Goal: Information Seeking & Learning: Check status

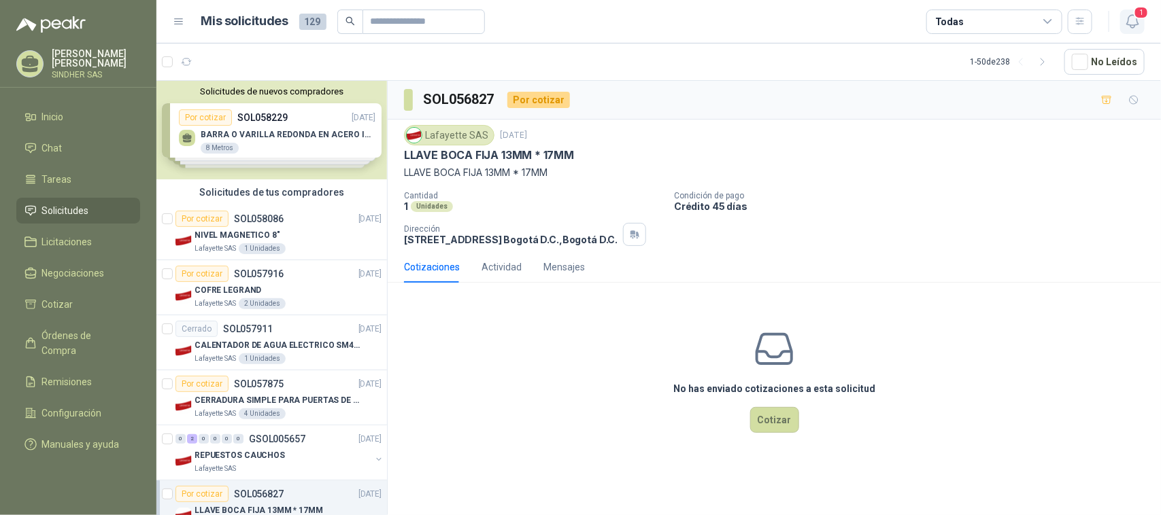
click at [1127, 22] on icon "button" at bounding box center [1132, 21] width 12 height 13
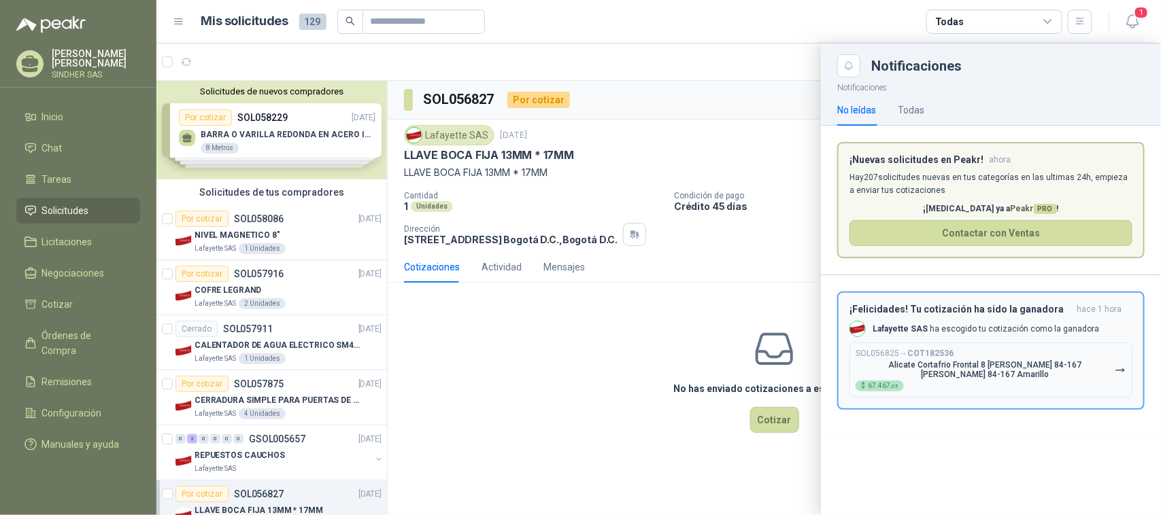
click at [953, 371] on div "SOL056825 → COT182536 Alicate Cortafrio Frontal 8 [PERSON_NAME] 84-167 [PERSON_…" at bounding box center [984, 370] width 259 height 43
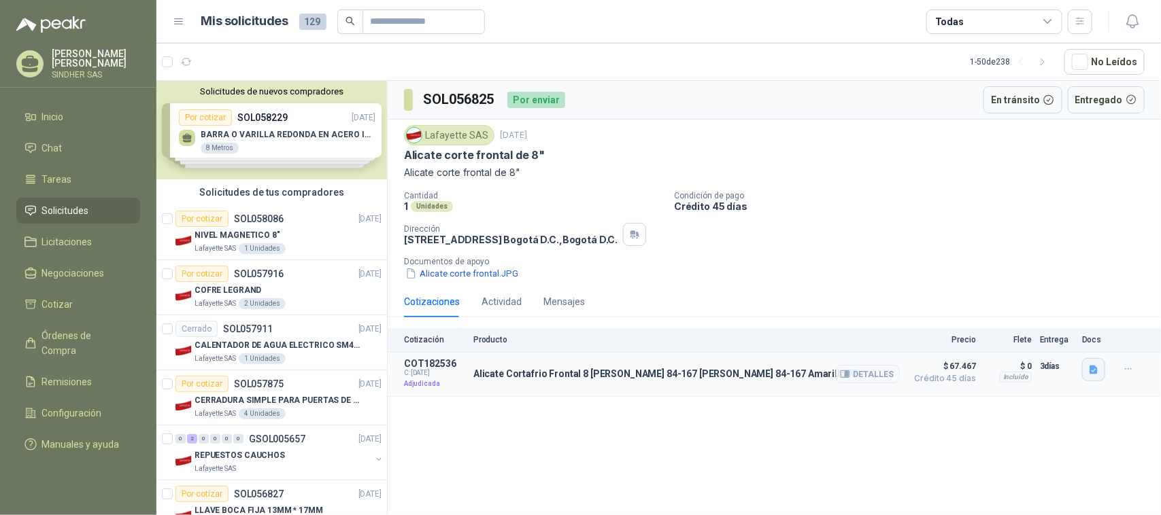
click at [1095, 371] on icon "button" at bounding box center [1094, 370] width 12 height 12
click at [919, 339] on button "Alicate Cortafrio Frontal 8 [PERSON_NAME] 84-167 [PERSON_NAME] 84-167.JPG" at bounding box center [930, 340] width 333 height 14
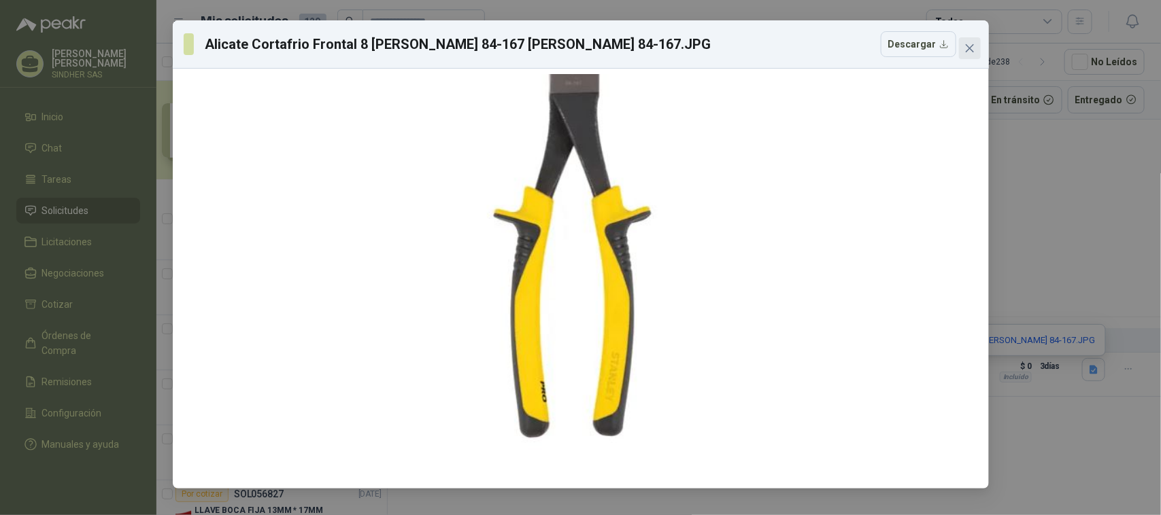
click at [973, 46] on icon "close" at bounding box center [969, 48] width 11 height 11
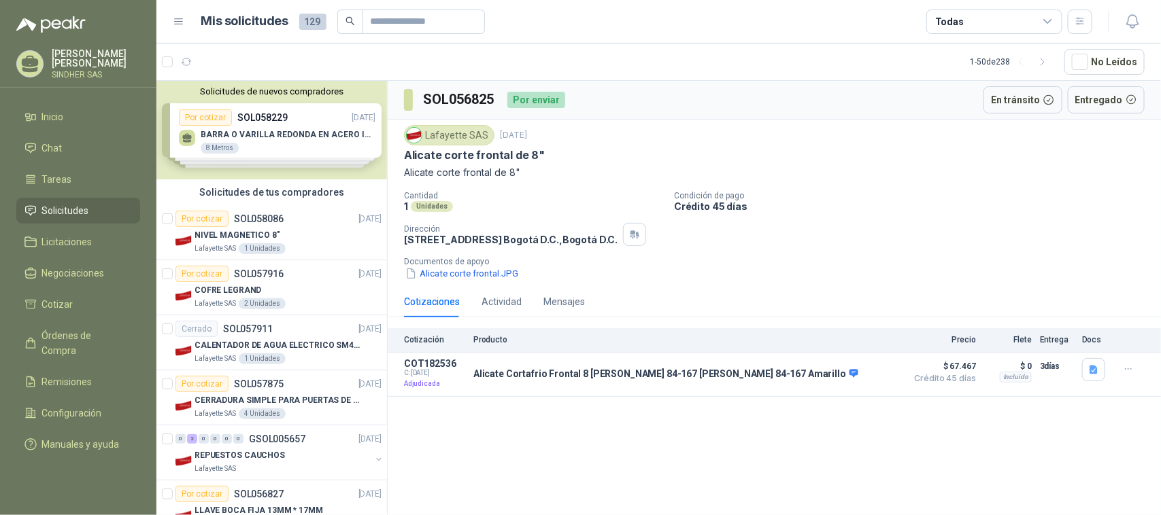
click at [537, 99] on div "Por enviar" at bounding box center [536, 100] width 58 height 16
click at [76, 328] on span "Órdenes de Compra" at bounding box center [84, 343] width 85 height 30
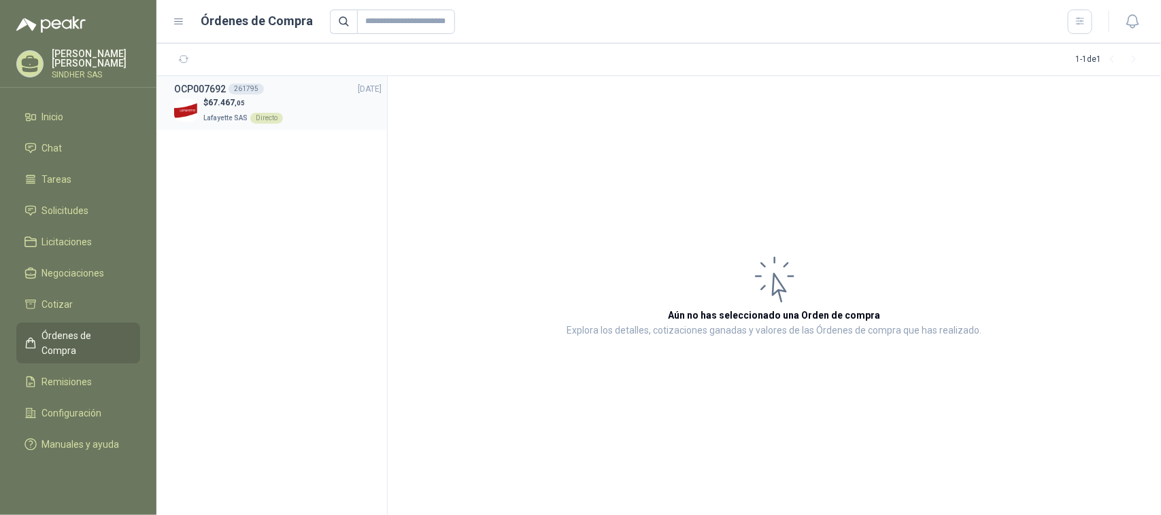
click at [231, 114] on span "Lafayette SAS" at bounding box center [225, 117] width 44 height 7
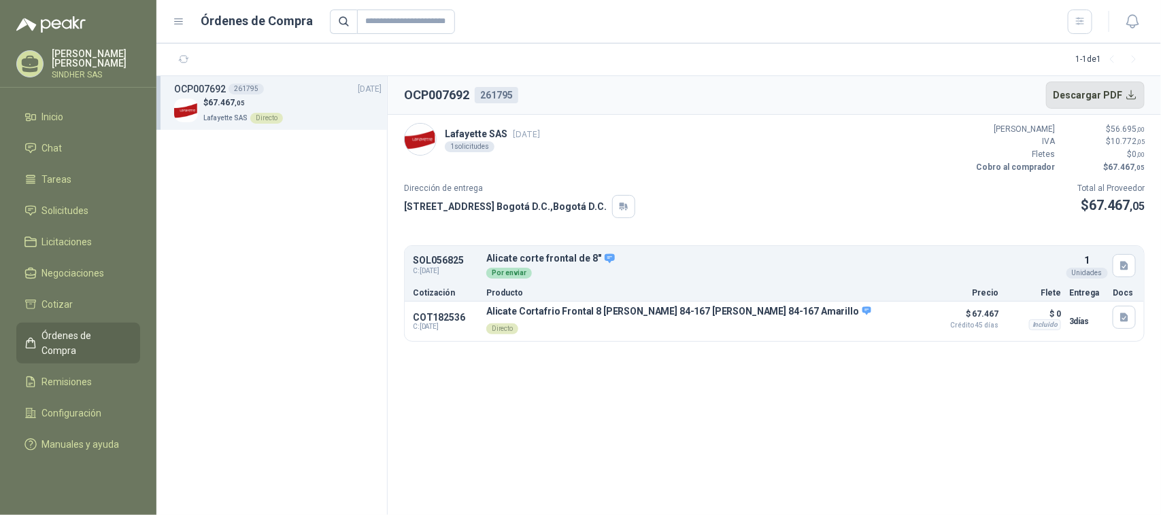
click at [1136, 97] on button "Descargar PDF" at bounding box center [1095, 95] width 99 height 27
click at [432, 269] on span "C: [DATE]" at bounding box center [445, 271] width 65 height 11
click at [549, 264] on p "Alicate corte frontal de 8"" at bounding box center [773, 259] width 575 height 12
click at [1120, 269] on icon "button" at bounding box center [1125, 266] width 12 height 12
click at [1127, 320] on icon "button" at bounding box center [1124, 317] width 8 height 9
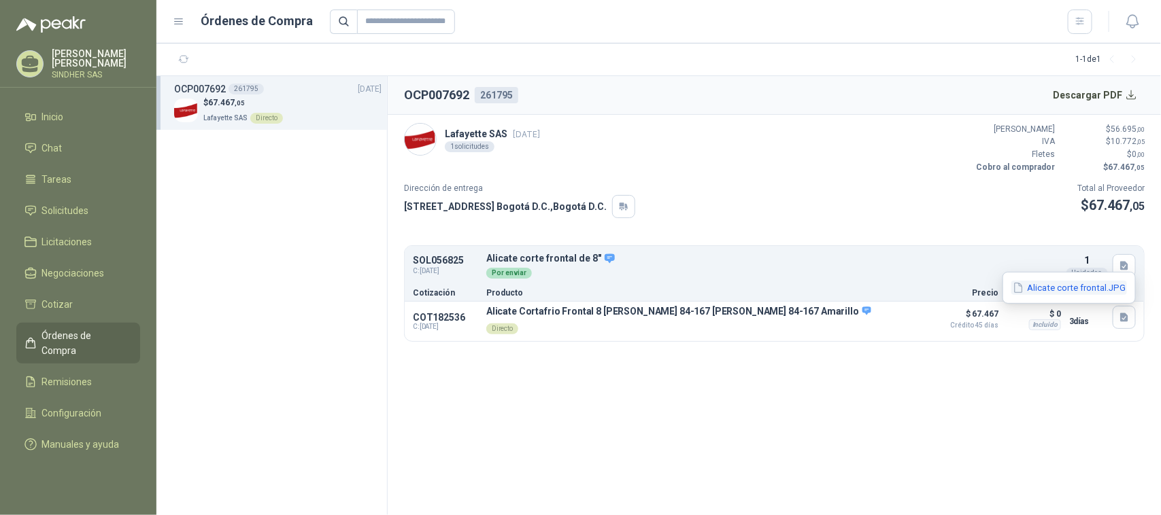
click at [1054, 288] on button "Alicate corte frontal.JPG" at bounding box center [1069, 288] width 116 height 14
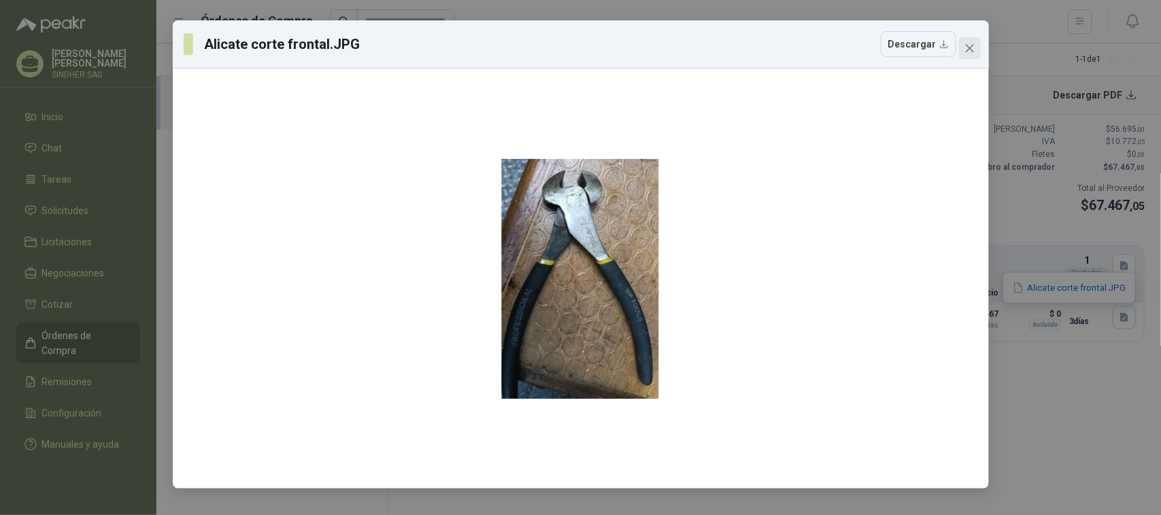
click at [968, 41] on button "Close" at bounding box center [970, 48] width 22 height 22
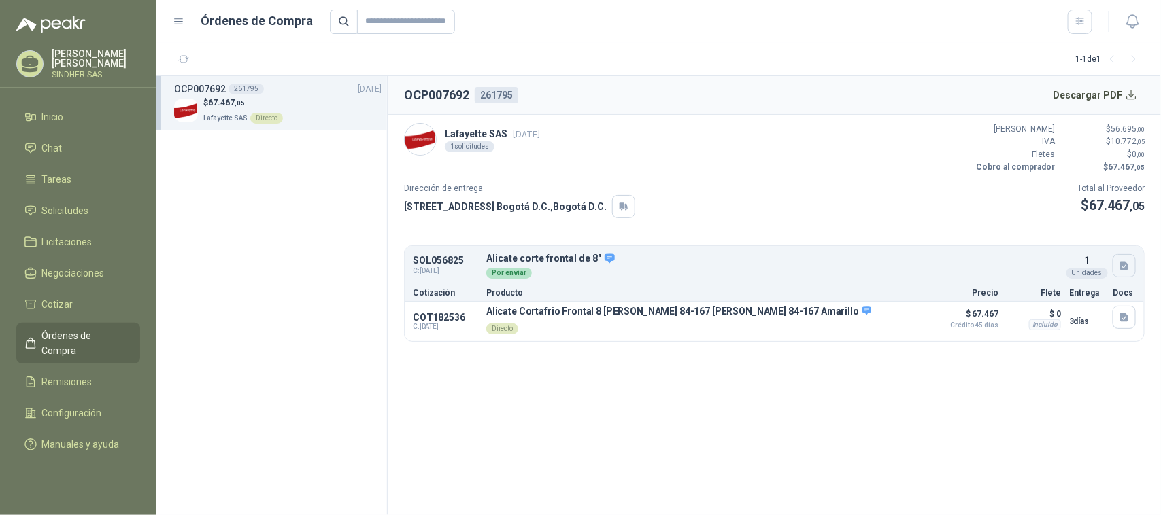
click at [1121, 262] on icon "button" at bounding box center [1125, 266] width 12 height 12
click at [1061, 233] on button "Alicate corte frontal.JPG" at bounding box center [1069, 236] width 116 height 14
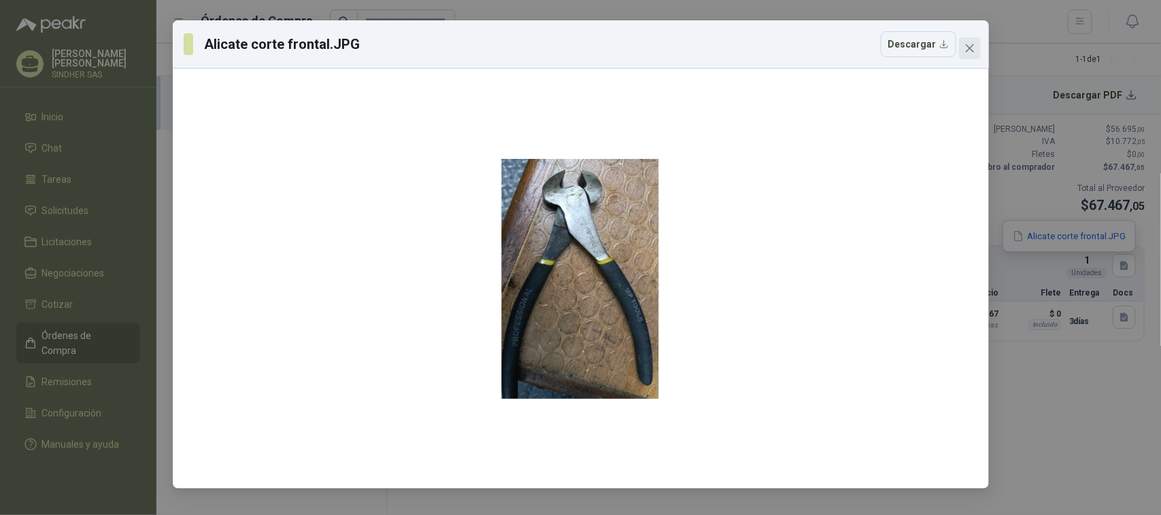
click at [976, 46] on span "Close" at bounding box center [970, 48] width 22 height 11
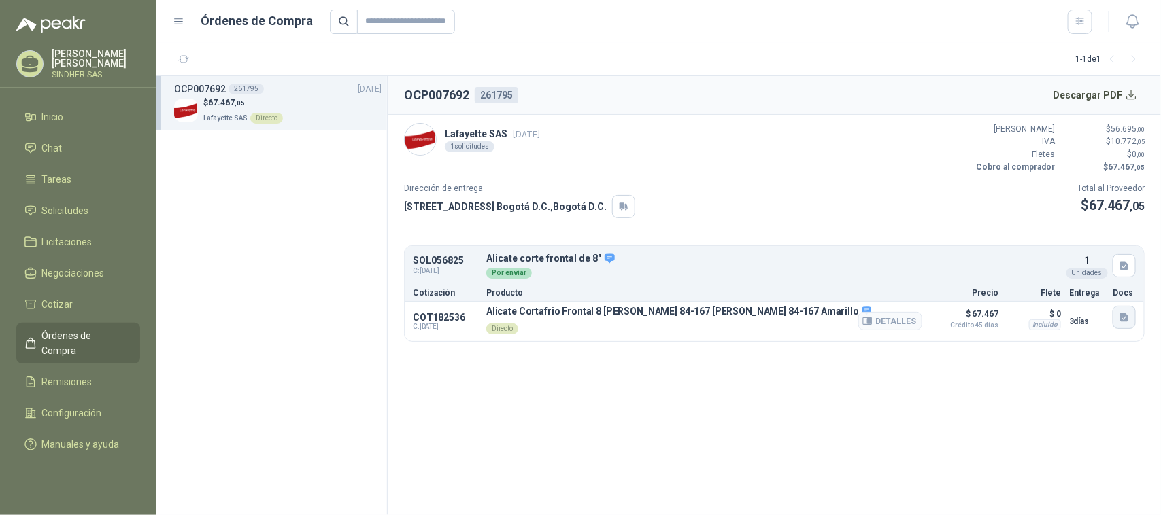
click at [1123, 322] on icon "button" at bounding box center [1124, 317] width 8 height 9
click at [1068, 290] on button "Alicate corte frontal.JPG" at bounding box center [1069, 288] width 116 height 14
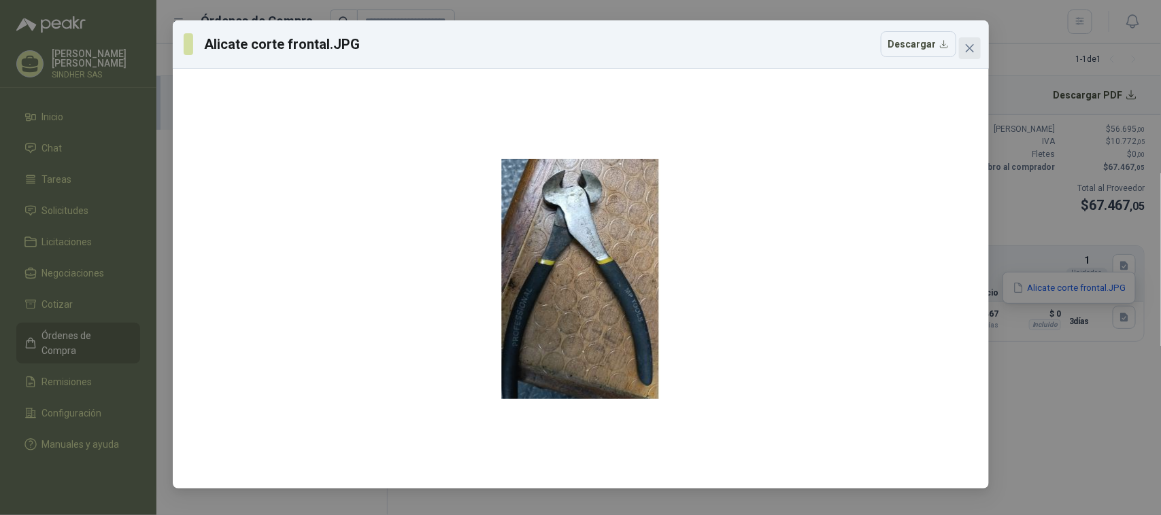
click at [966, 48] on icon "close" at bounding box center [969, 48] width 11 height 11
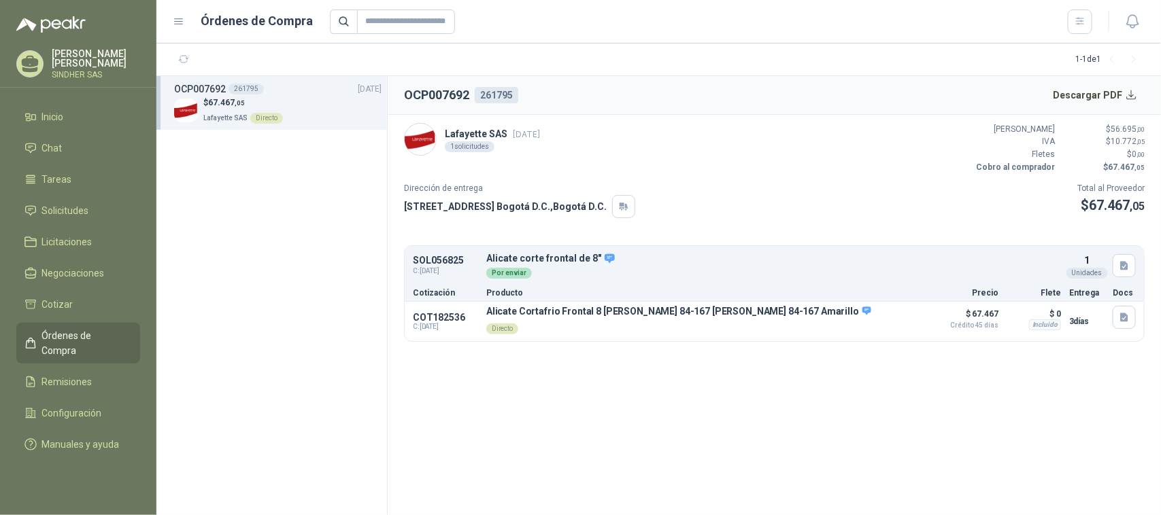
click at [611, 373] on section "OCP007692 261795 Descargar PDF Lafayette SAS [DATE] 1 solicitudes Valor Bruto $…" at bounding box center [774, 295] width 773 height 439
click at [553, 321] on p "Directo" at bounding box center [678, 327] width 385 height 19
click at [505, 273] on div "Por enviar" at bounding box center [509, 273] width 46 height 11
click at [604, 259] on icon at bounding box center [610, 259] width 12 height 12
click at [1034, 266] on button "Detalles" at bounding box center [1029, 266] width 64 height 18
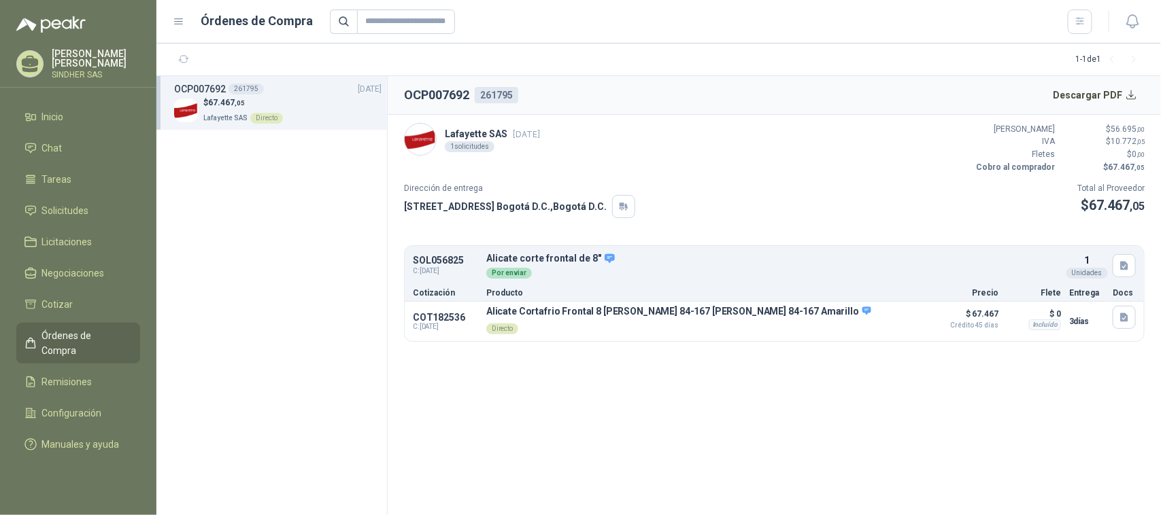
click at [228, 97] on p "$ 67.467 ,05" at bounding box center [243, 103] width 80 height 13
click at [66, 208] on span "Solicitudes" at bounding box center [65, 210] width 47 height 15
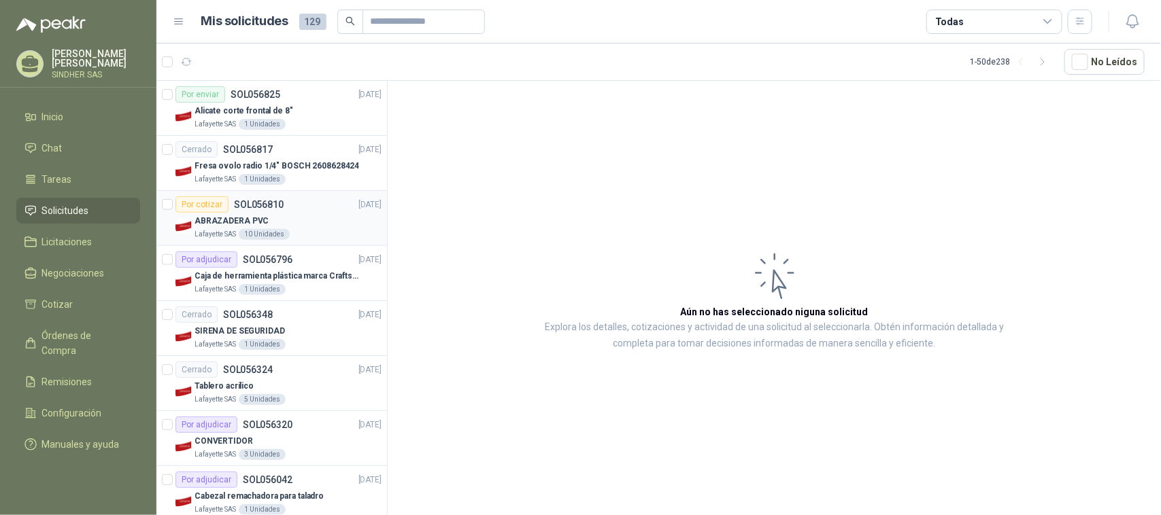
scroll to position [425, 0]
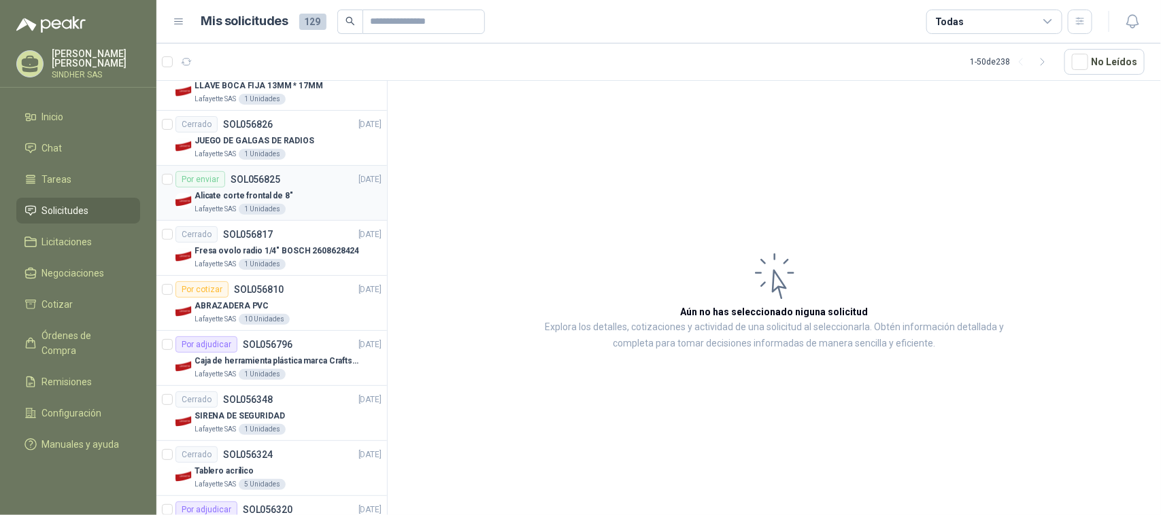
click at [272, 184] on p "SOL056825" at bounding box center [256, 180] width 50 height 10
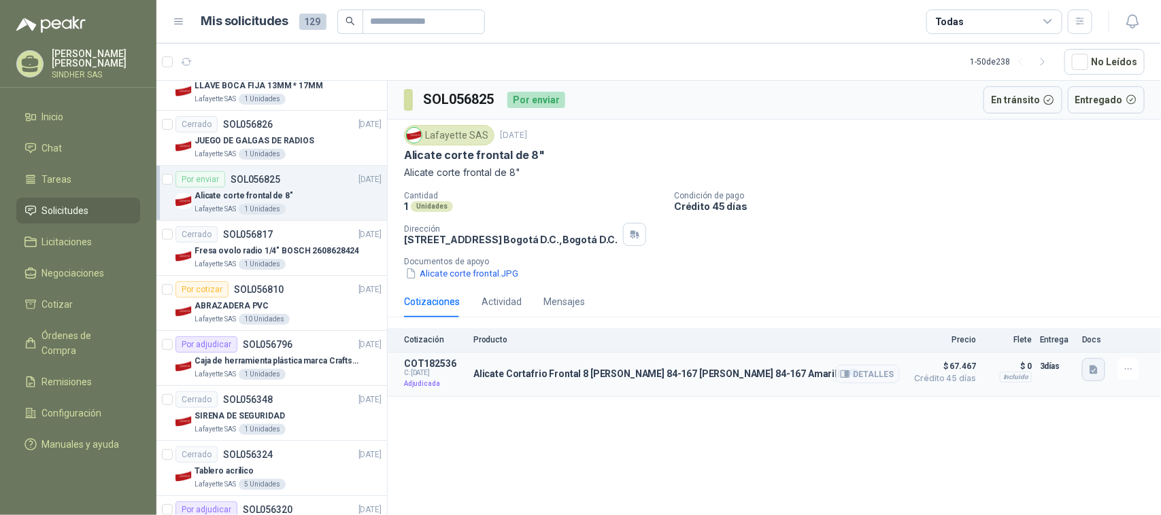
click at [1093, 374] on icon "button" at bounding box center [1093, 369] width 8 height 9
click at [959, 338] on button "Alicate Cortafrio Frontal 8 [PERSON_NAME] 84-167 [PERSON_NAME] 84-167.JPG" at bounding box center [930, 340] width 333 height 14
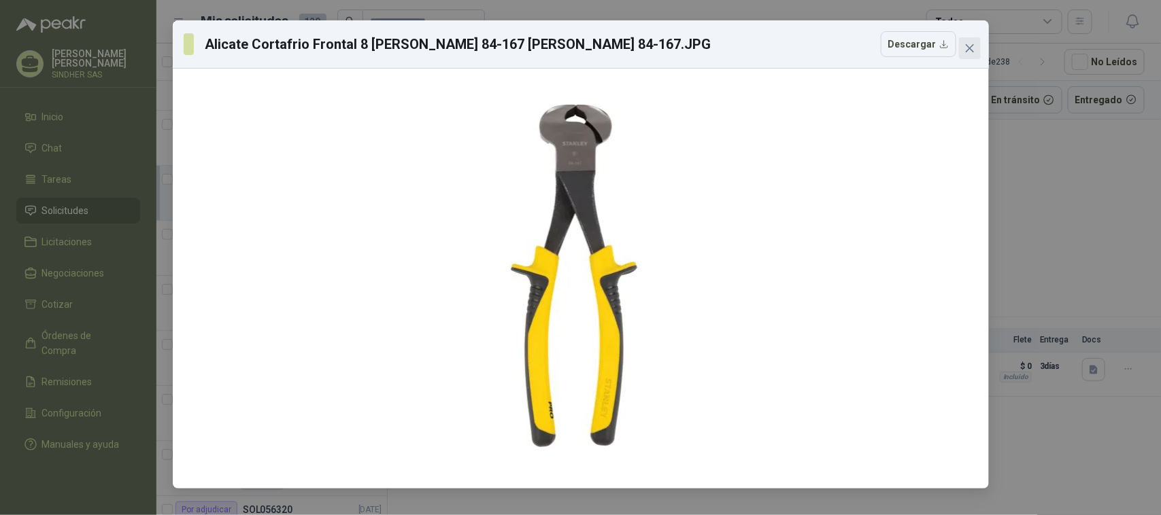
click at [969, 46] on icon "close" at bounding box center [969, 48] width 11 height 11
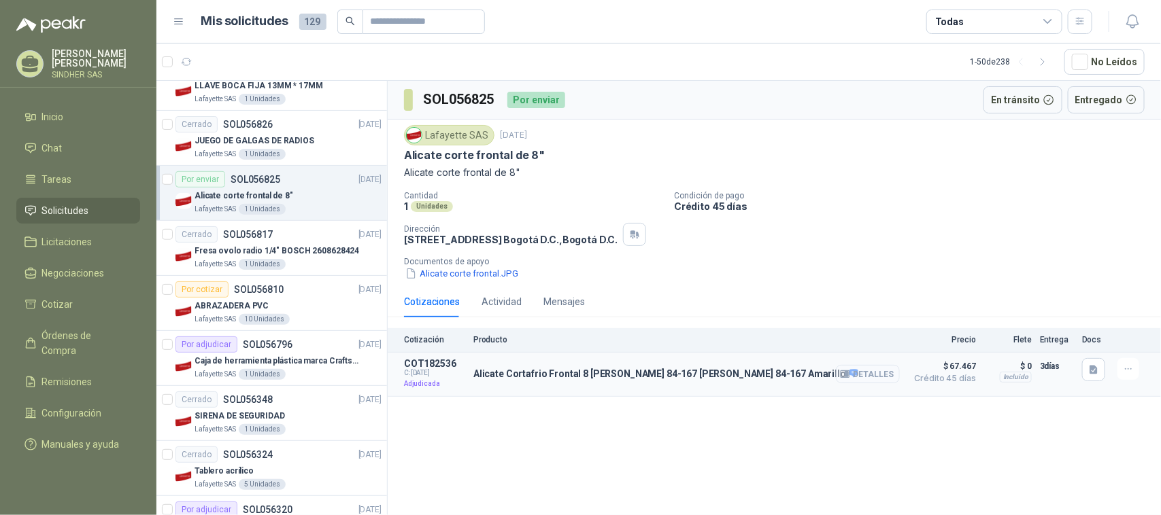
click at [860, 375] on button "Detalles" at bounding box center [868, 374] width 64 height 18
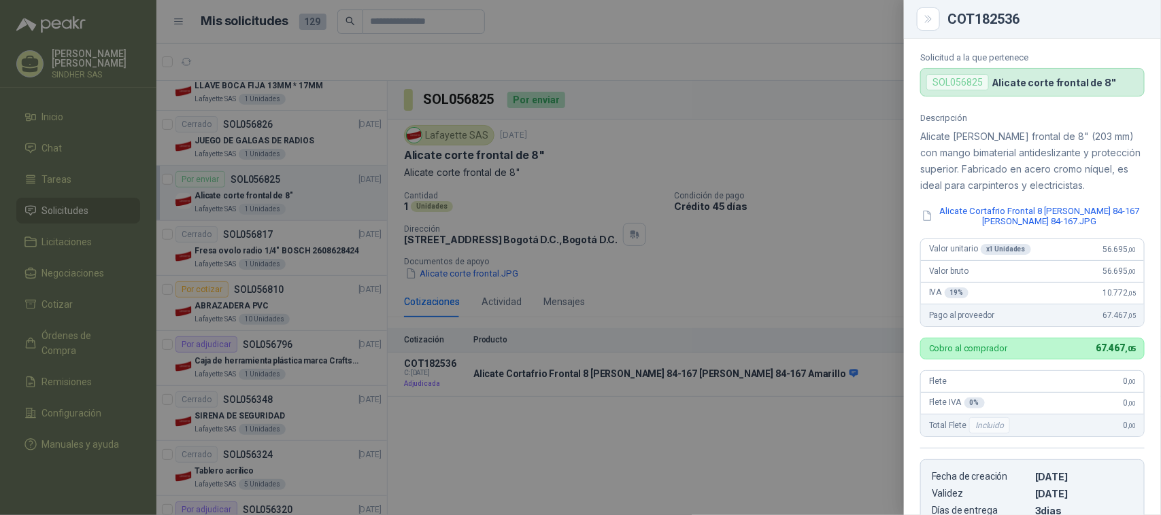
scroll to position [153, 0]
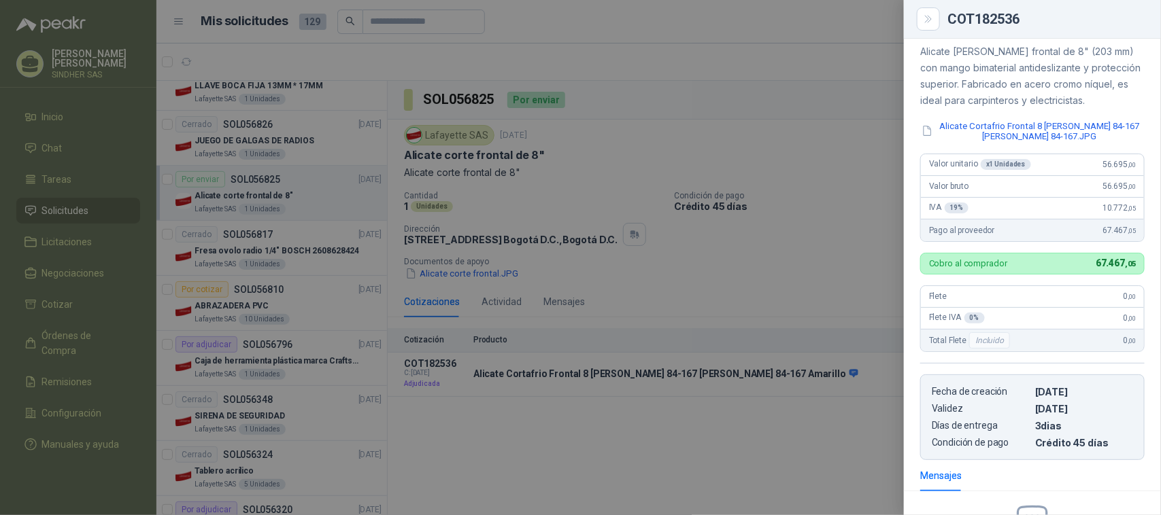
click at [524, 392] on div at bounding box center [580, 257] width 1161 height 515
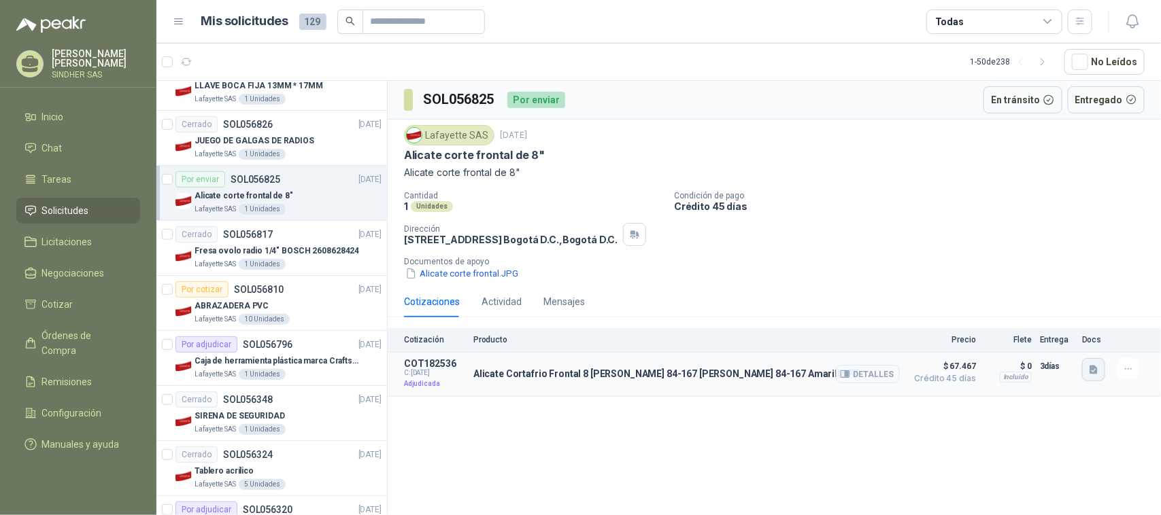
click at [1095, 372] on icon "button" at bounding box center [1093, 369] width 8 height 9
click at [854, 374] on button "Detalles" at bounding box center [868, 374] width 64 height 18
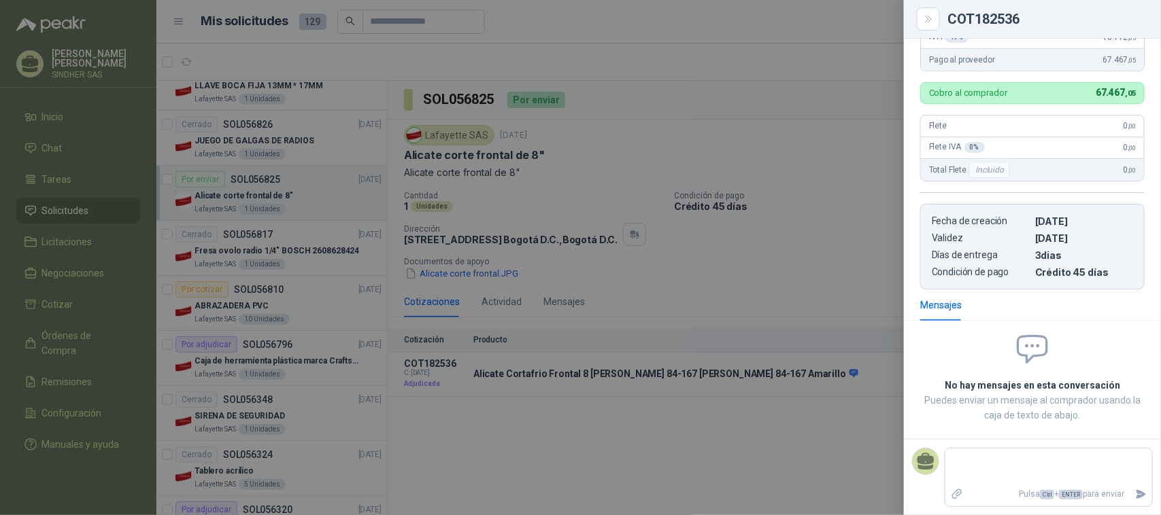
click at [637, 402] on div at bounding box center [580, 257] width 1161 height 515
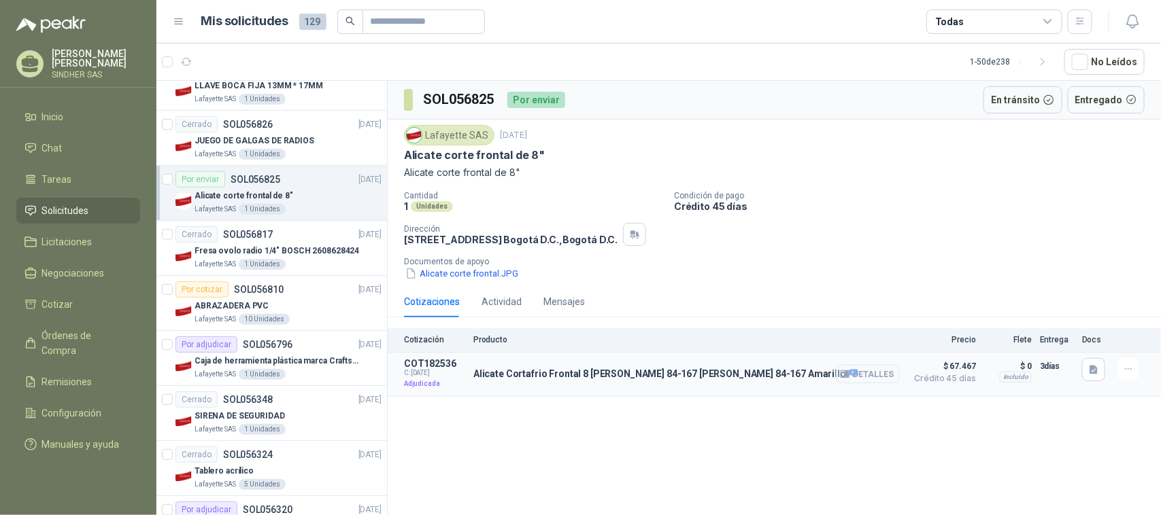
click at [849, 377] on icon "button" at bounding box center [846, 374] width 3 height 5
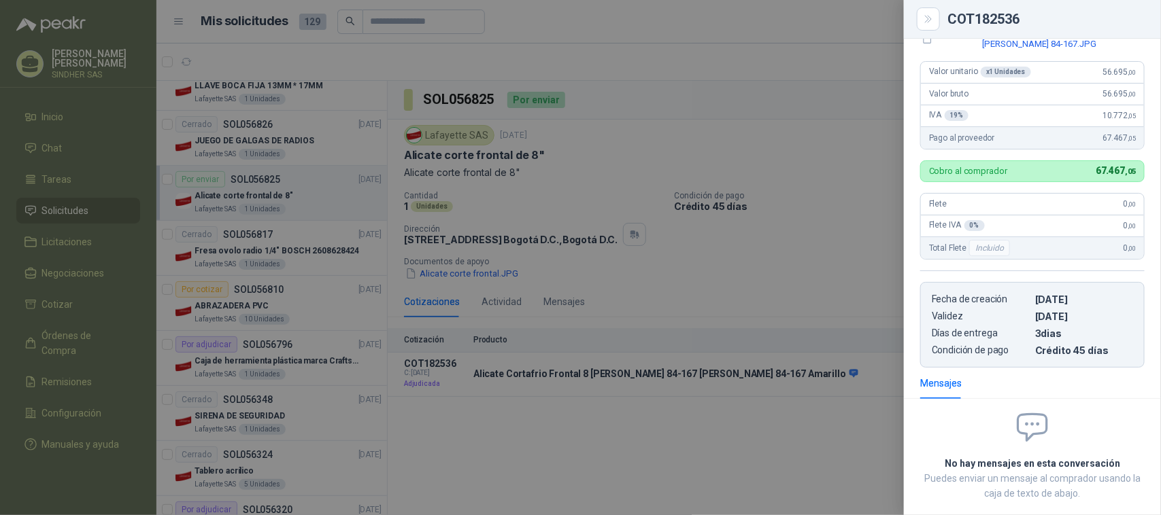
scroll to position [255, 0]
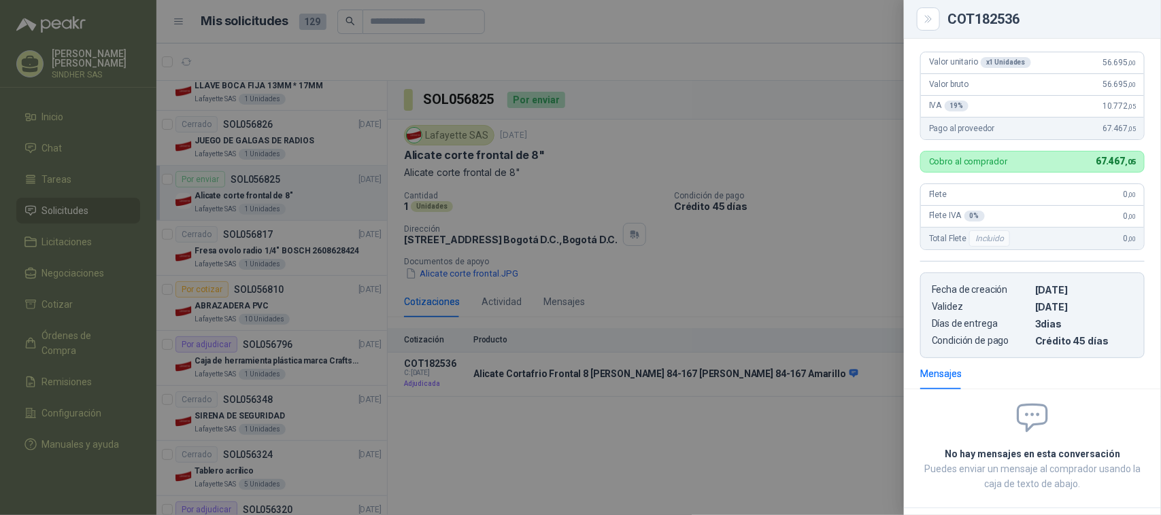
click at [815, 243] on div at bounding box center [580, 257] width 1161 height 515
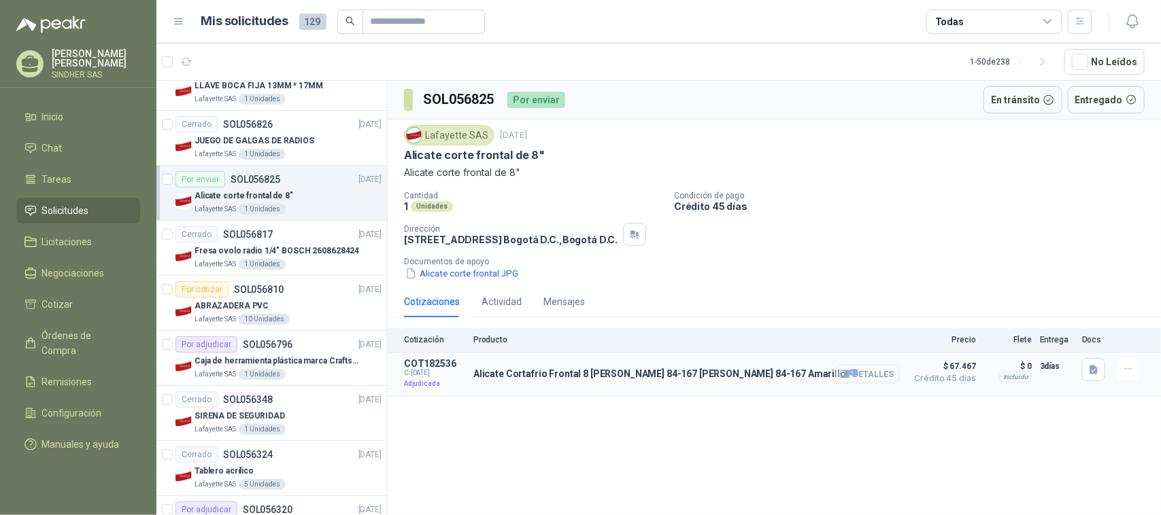
click at [874, 381] on button "Detalles" at bounding box center [868, 374] width 64 height 18
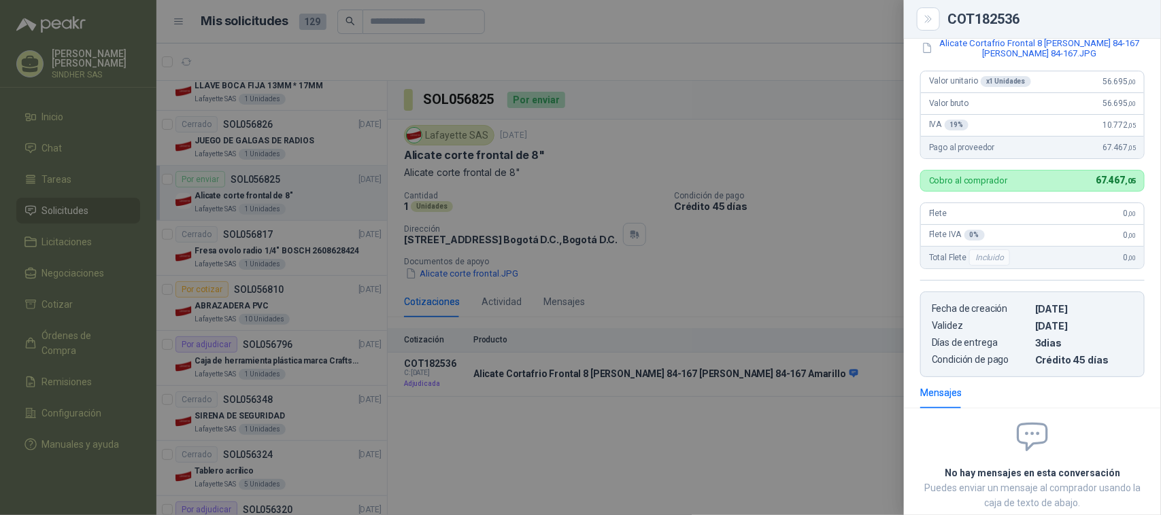
scroll to position [75, 0]
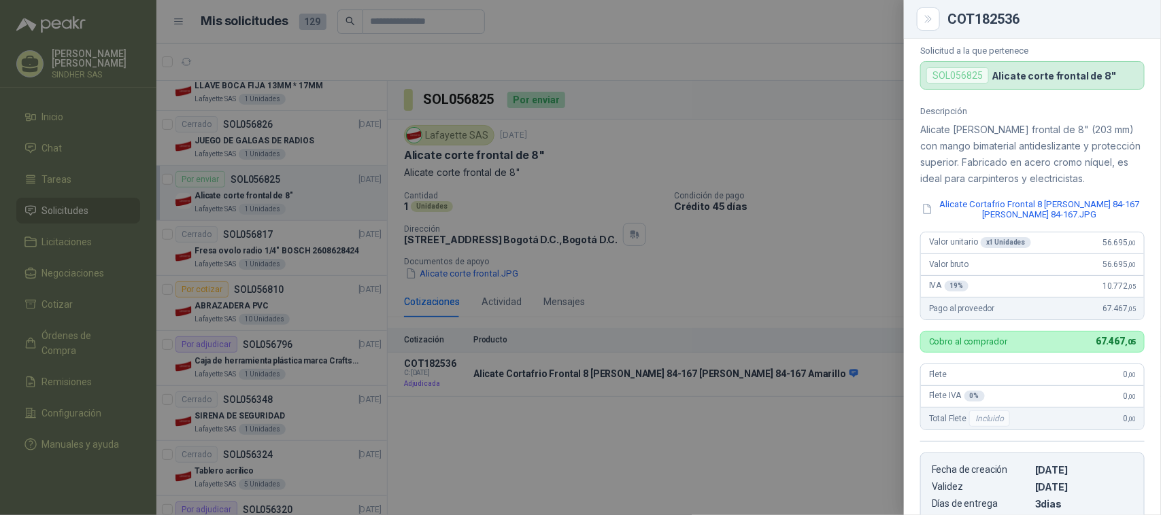
click at [798, 130] on div at bounding box center [580, 257] width 1161 height 515
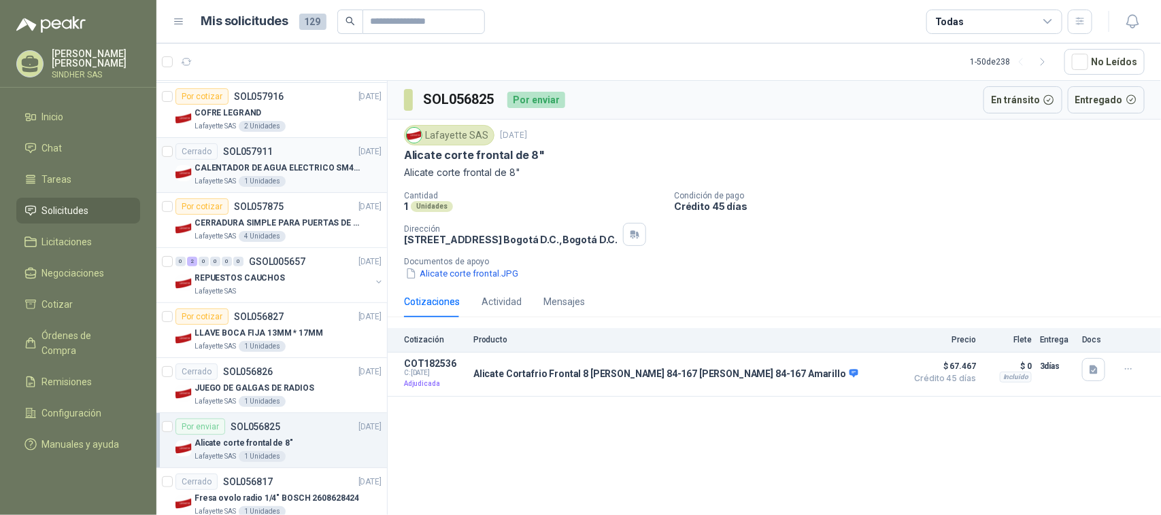
scroll to position [0, 0]
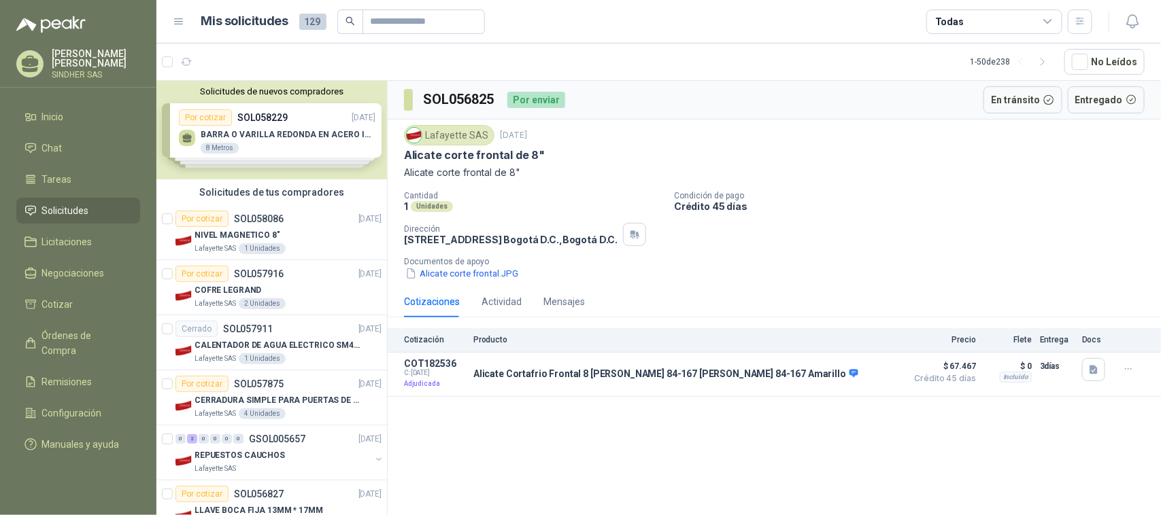
click at [307, 152] on div "Solicitudes de nuevos compradores Por cotizar SOL058229 [DATE] BARRA O VARILLA …" at bounding box center [271, 130] width 231 height 99
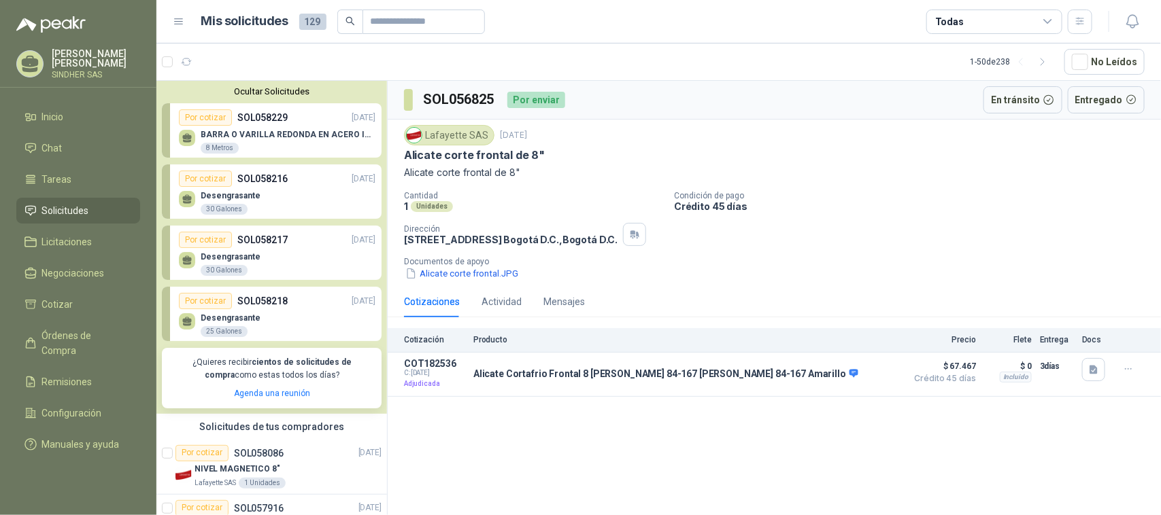
click at [755, 292] on div "Cotizaciones Actividad Mensajes" at bounding box center [774, 301] width 741 height 31
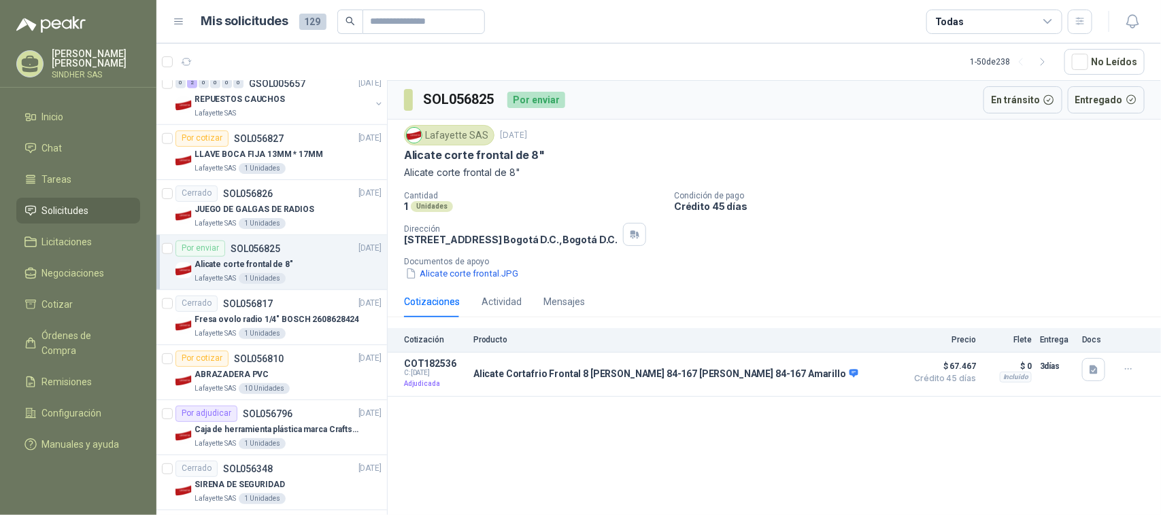
scroll to position [595, 0]
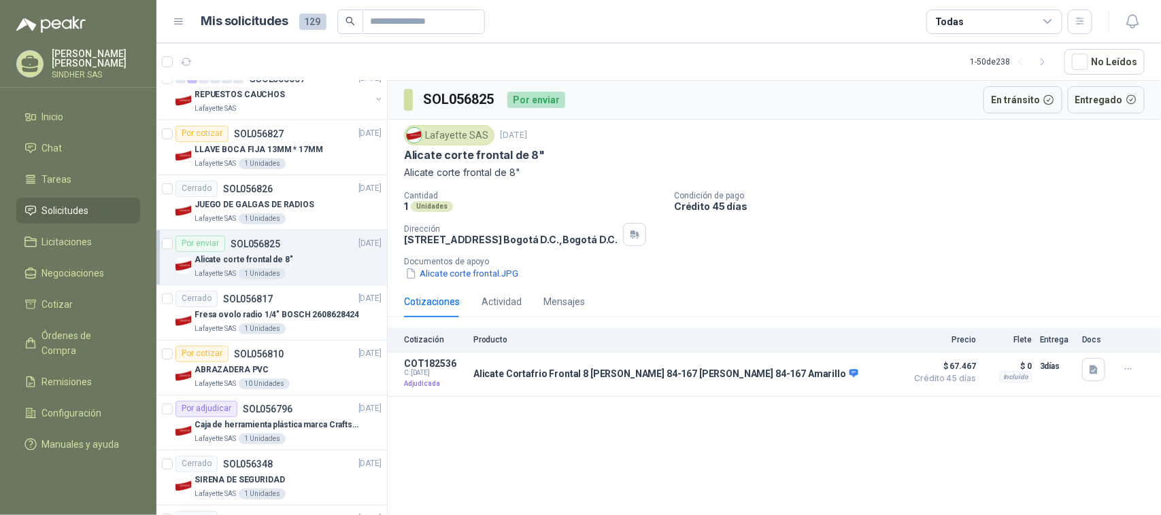
click at [274, 255] on p "Alicate corte frontal de 8"" at bounding box center [243, 260] width 99 height 13
click at [314, 262] on div "Alicate corte frontal de 8"" at bounding box center [287, 260] width 187 height 16
click at [443, 277] on button "Alicate corte frontal.JPG" at bounding box center [462, 274] width 116 height 14
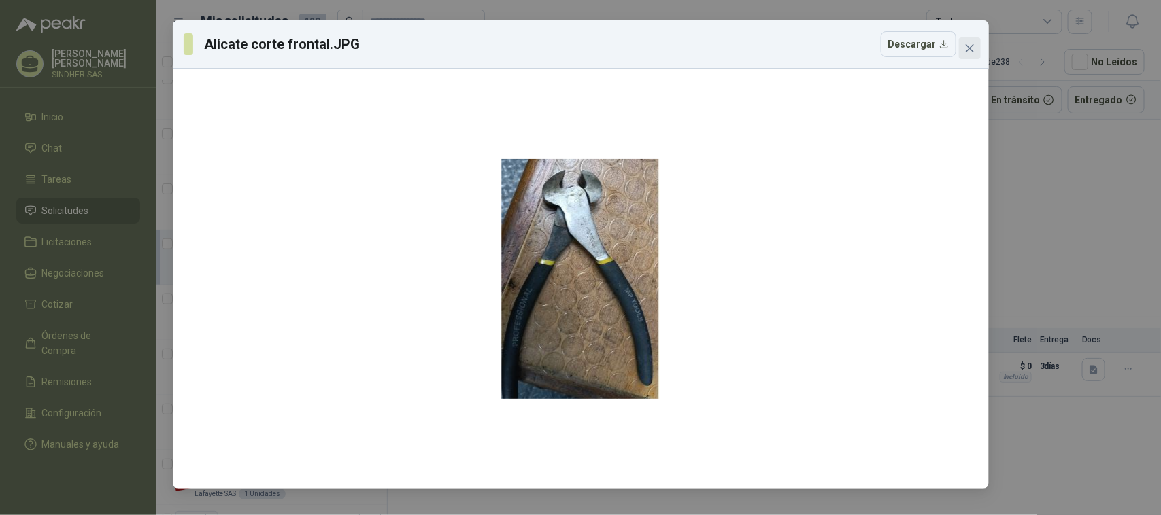
click at [967, 48] on icon "close" at bounding box center [969, 48] width 11 height 11
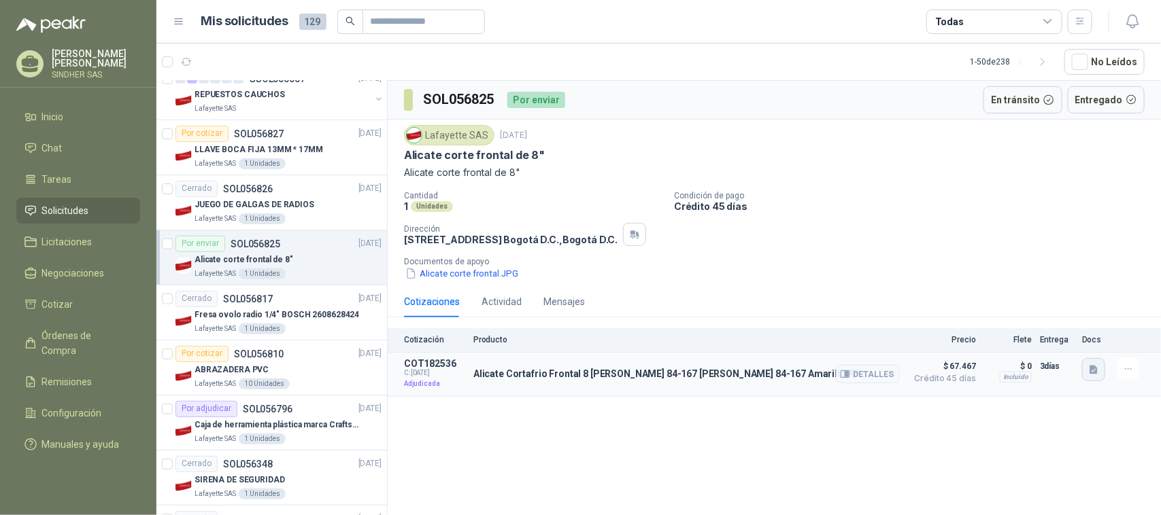
click at [1092, 369] on icon "button" at bounding box center [1093, 369] width 8 height 9
click at [987, 338] on button "Alicate Cortafrio Frontal 8 [PERSON_NAME] 84-167 [PERSON_NAME] 84-167.JPG" at bounding box center [930, 340] width 333 height 14
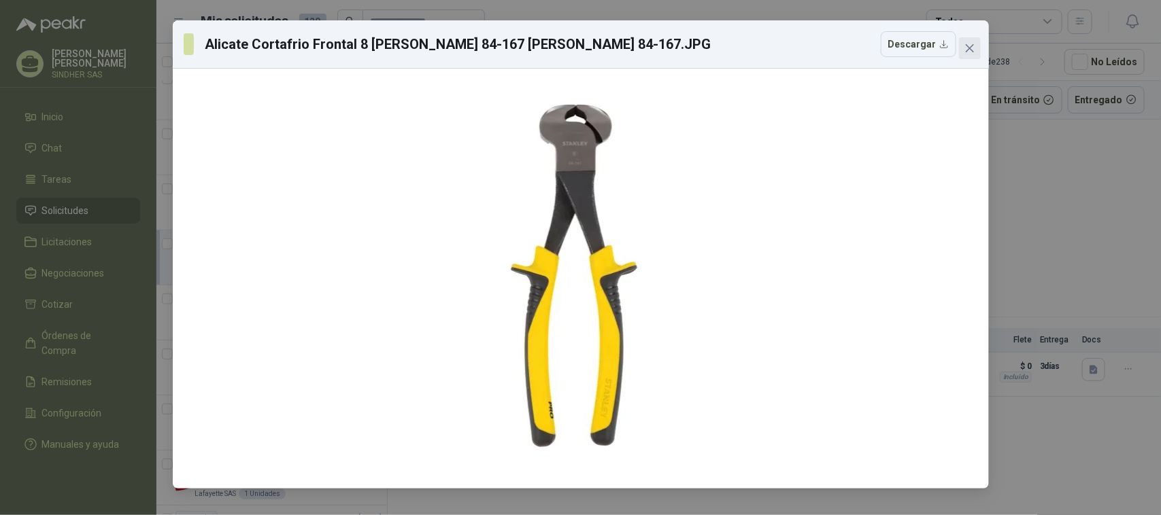
click at [973, 44] on icon "close" at bounding box center [969, 48] width 11 height 11
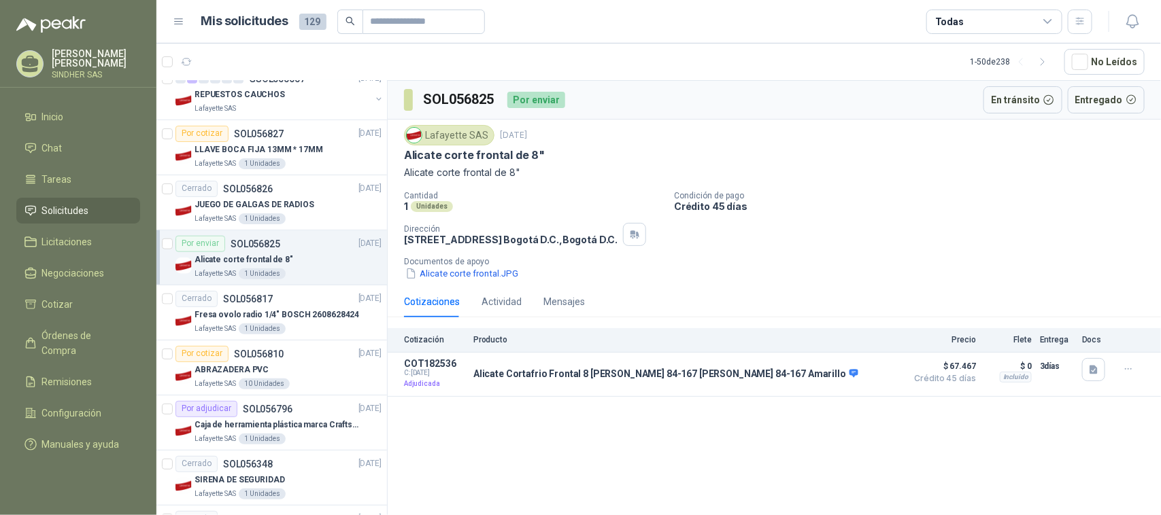
click at [111, 216] on li "Solicitudes" at bounding box center [77, 210] width 107 height 15
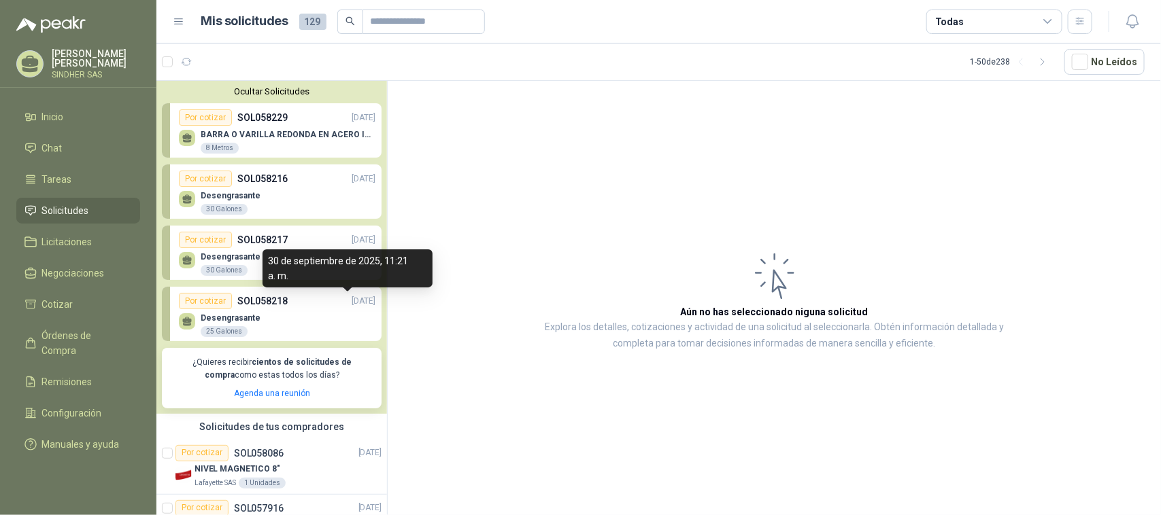
scroll to position [170, 0]
